Goal: Information Seeking & Learning: Learn about a topic

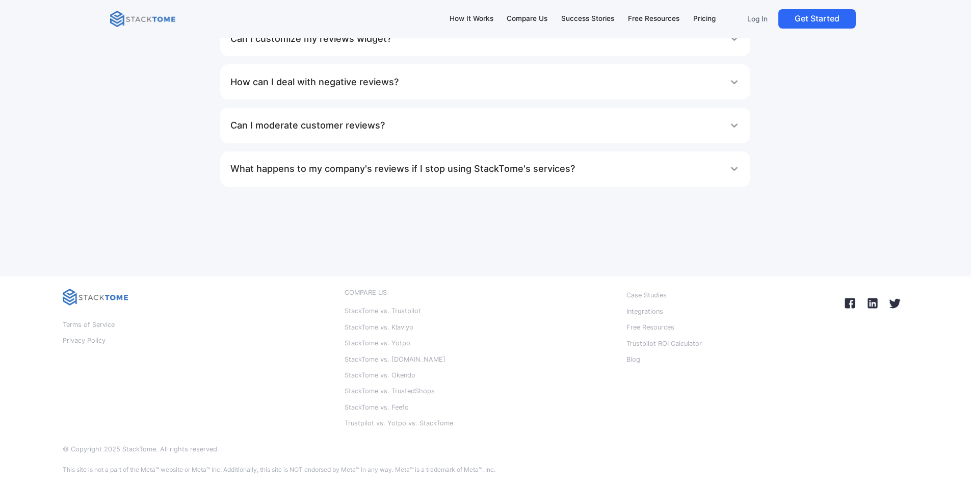
scroll to position [6320, 0]
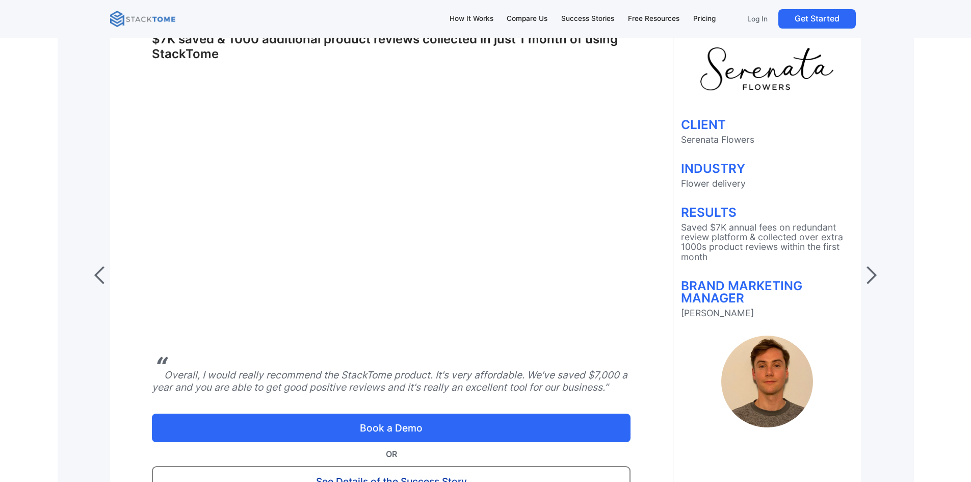
scroll to position [4187, 0]
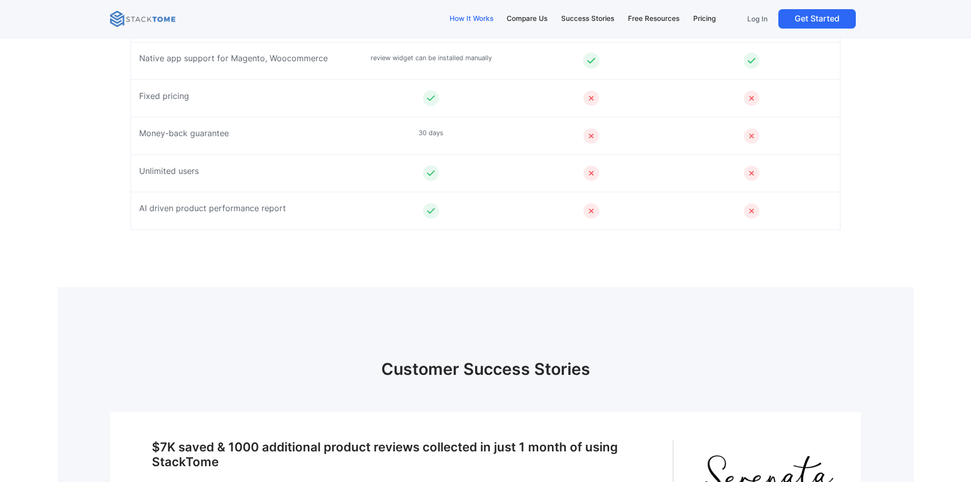
click at [475, 13] on link "How It Works" at bounding box center [471, 18] width 54 height 21
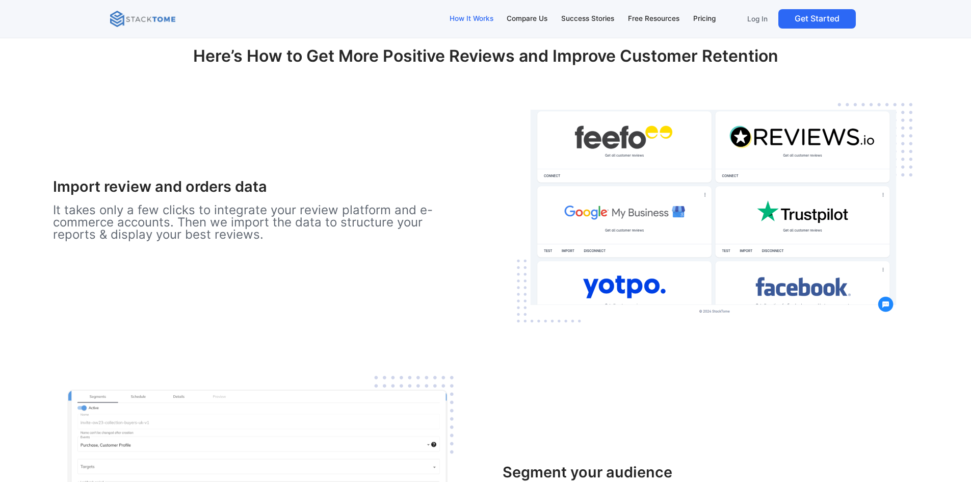
scroll to position [1251, 0]
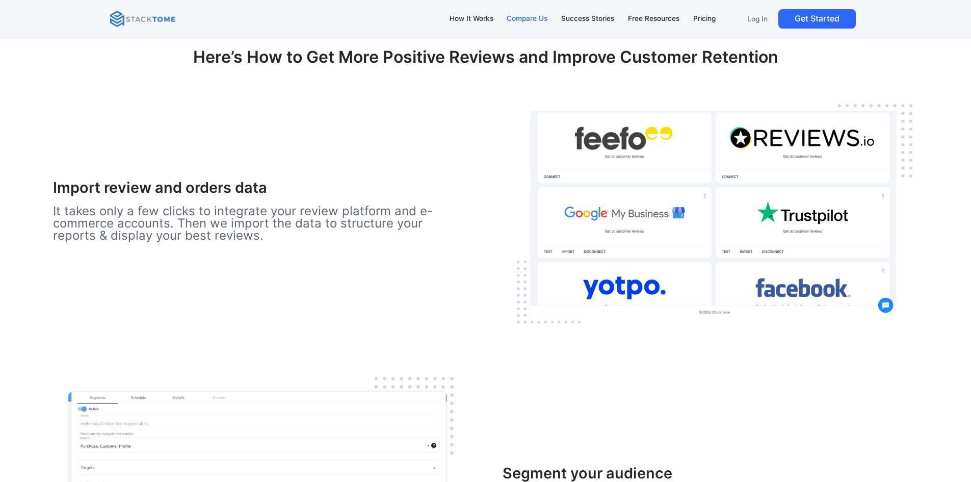
click at [522, 18] on div "Compare Us" at bounding box center [527, 18] width 41 height 11
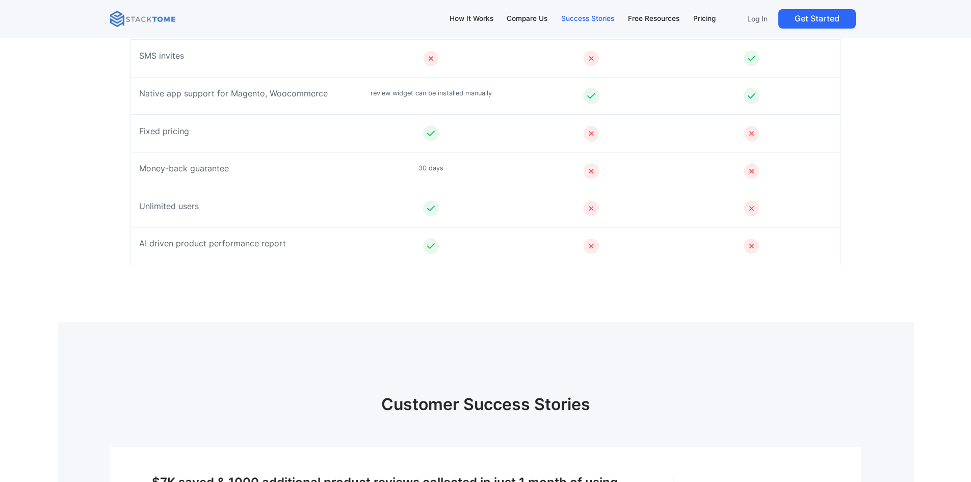
scroll to position [4153, 0]
click at [573, 18] on div "Success Stories" at bounding box center [587, 18] width 53 height 11
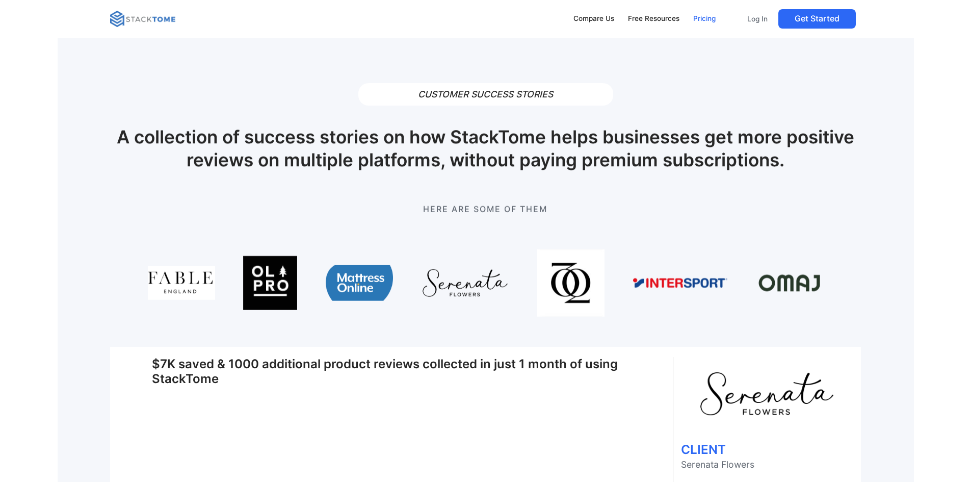
click at [699, 18] on div "Pricing" at bounding box center [704, 18] width 22 height 11
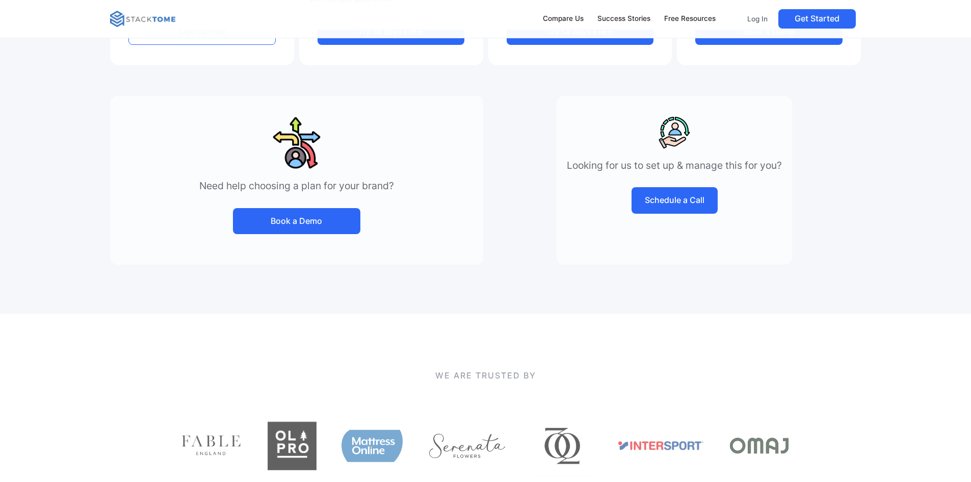
scroll to position [408, 0]
